Goal: Find specific page/section

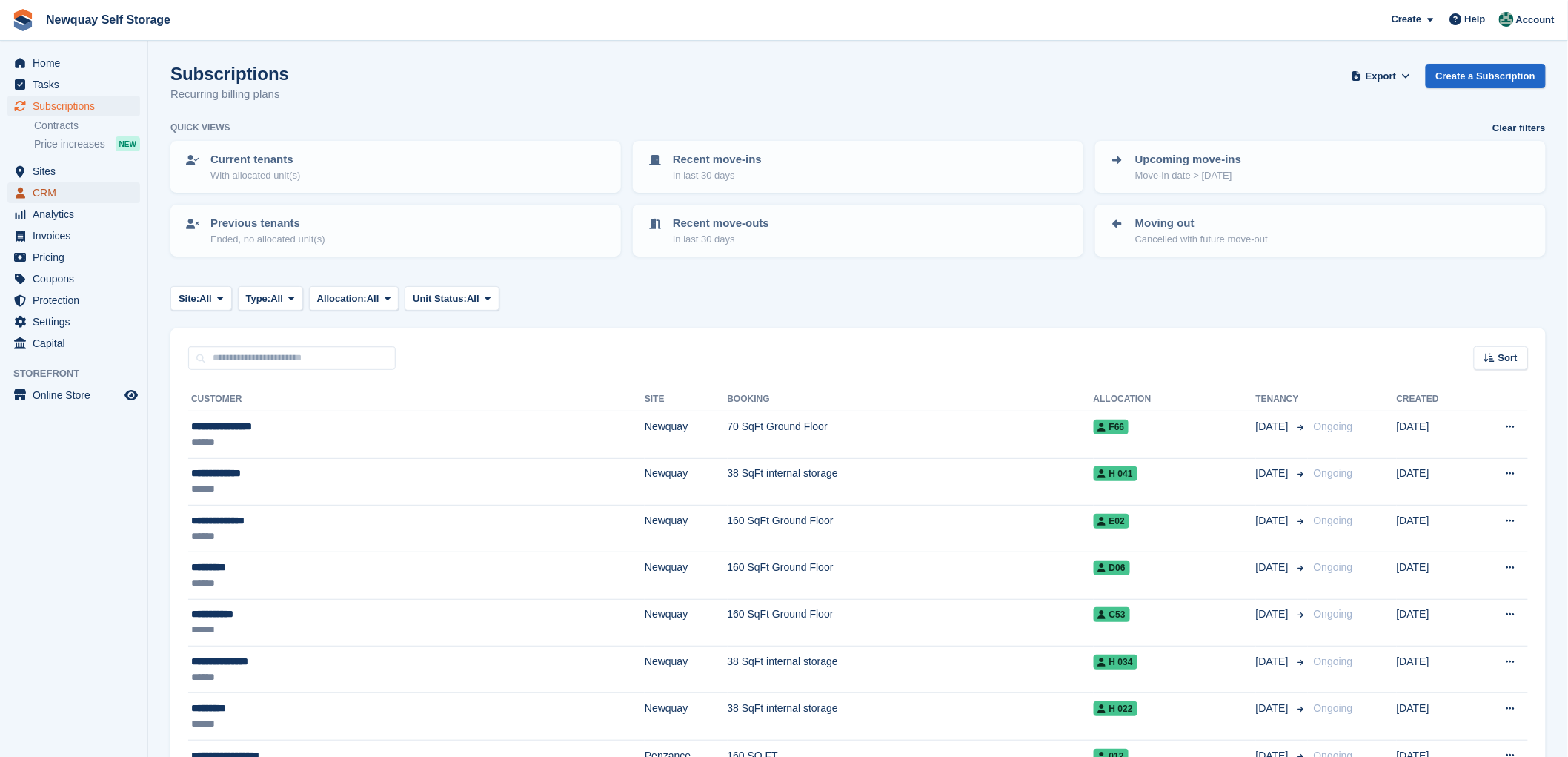
click at [47, 191] on span "CRM" at bounding box center [77, 193] width 89 height 21
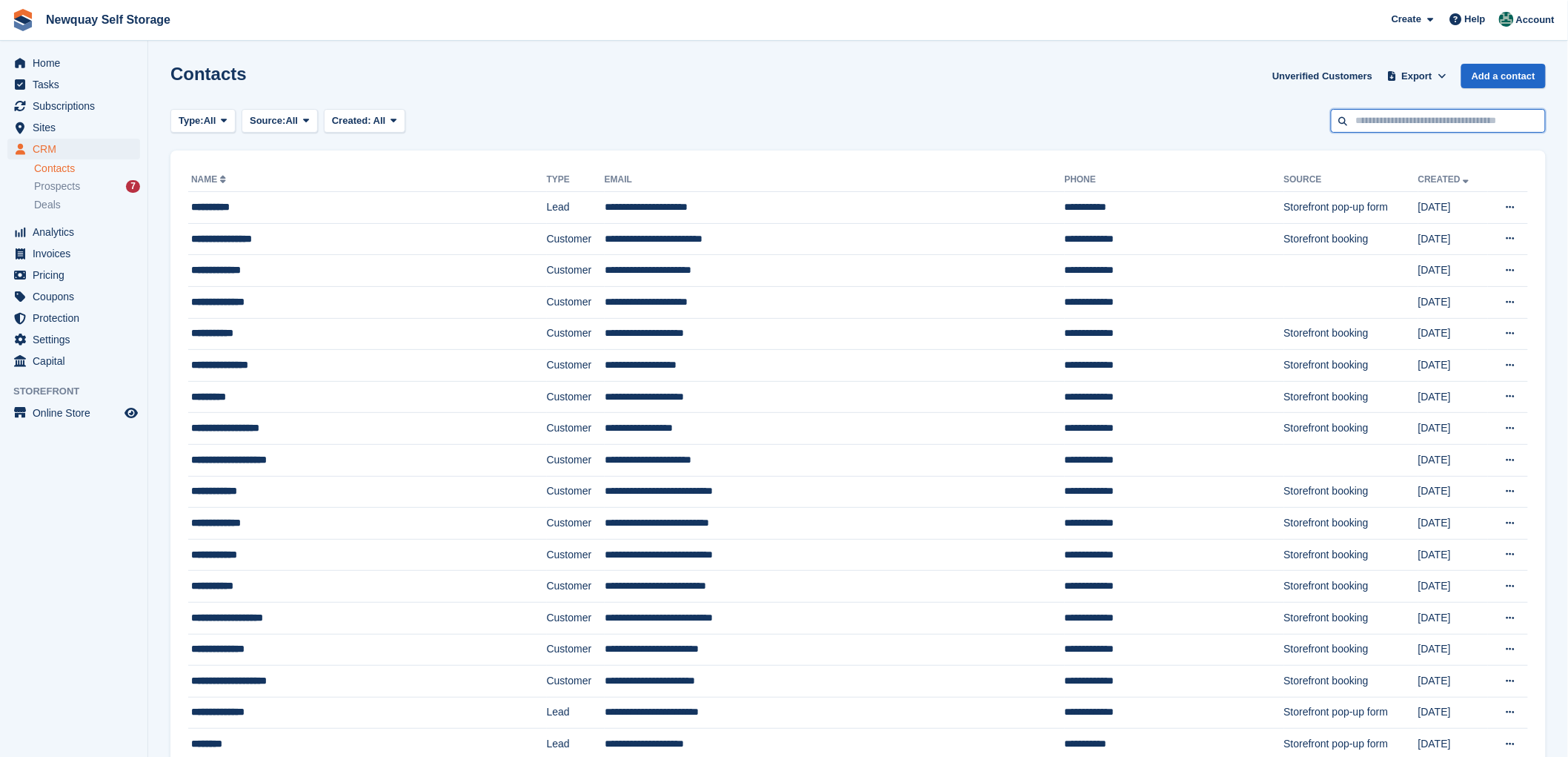
click at [1448, 112] on input "text" at bounding box center [1439, 121] width 215 height 25
type input "******"
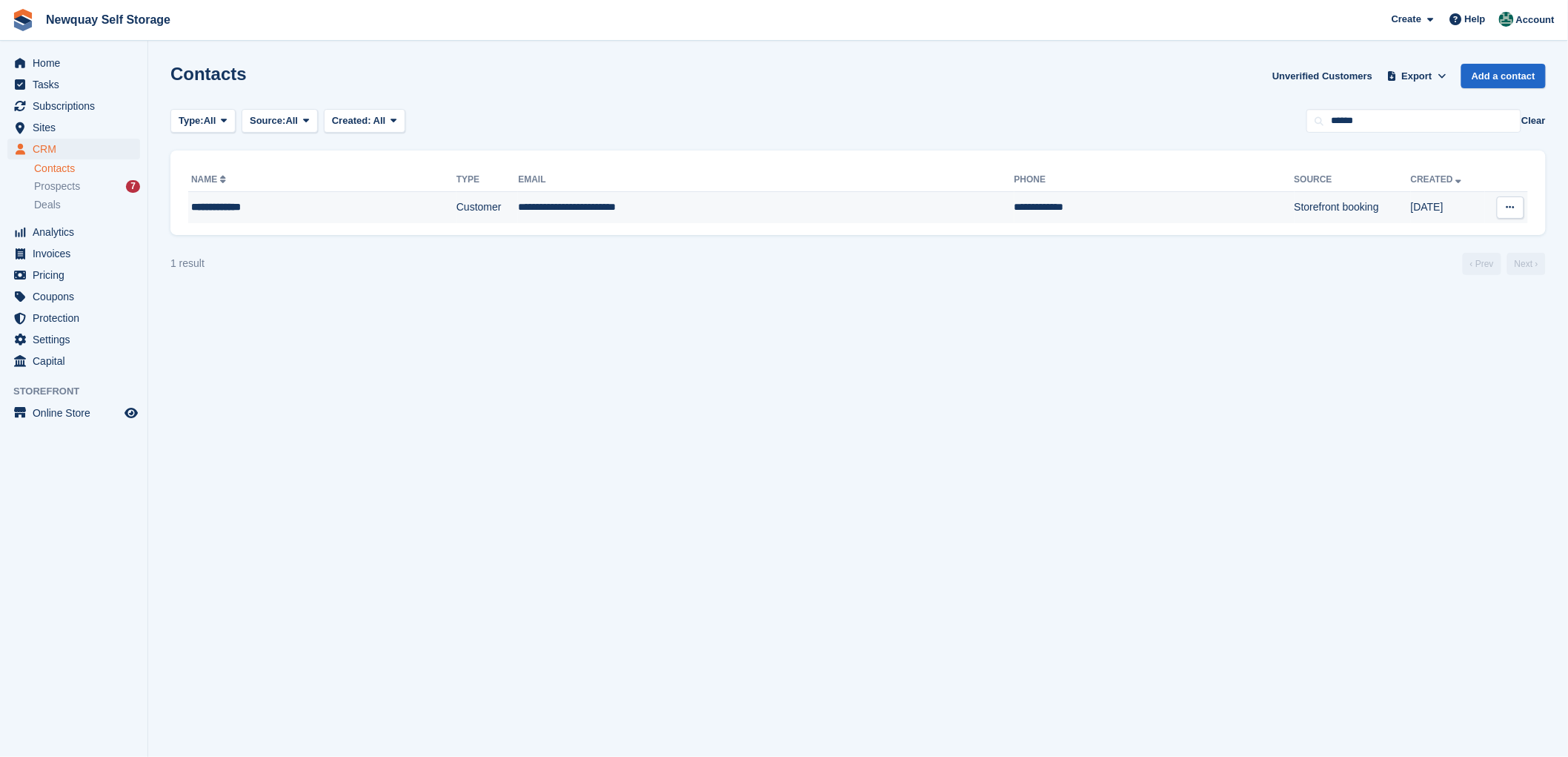
click at [239, 206] on div "**********" at bounding box center [286, 206] width 192 height 16
